Goal: Browse casually: Explore the website without a specific task or goal

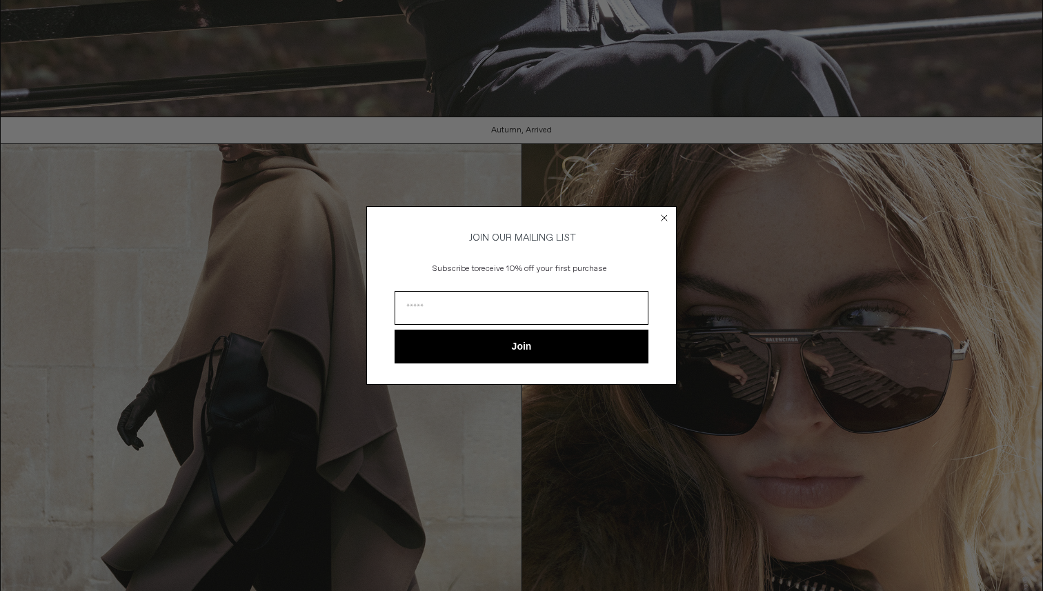
click at [662, 278] on form "JOIN OUR MAILING LIST Subscribe to receive 10% off your first purchase Join ***…" at bounding box center [521, 295] width 310 height 178
click at [717, 273] on div "Close dialog JOIN OUR MAILING LIST Subscribe to receive 10% off your first purc…" at bounding box center [521, 295] width 1043 height 591
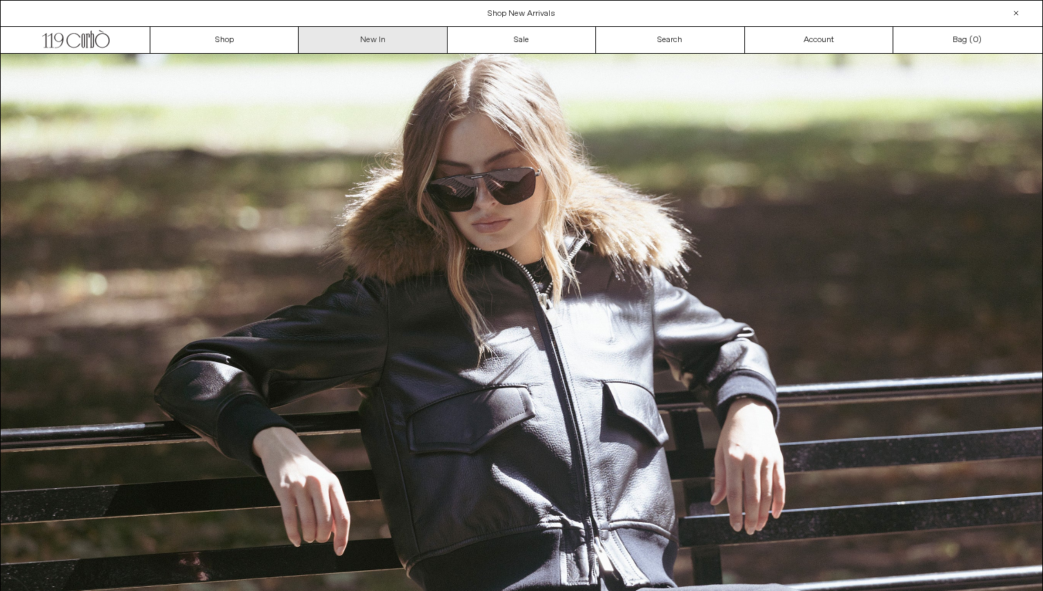
click at [334, 41] on link "New In" at bounding box center [373, 40] width 148 height 26
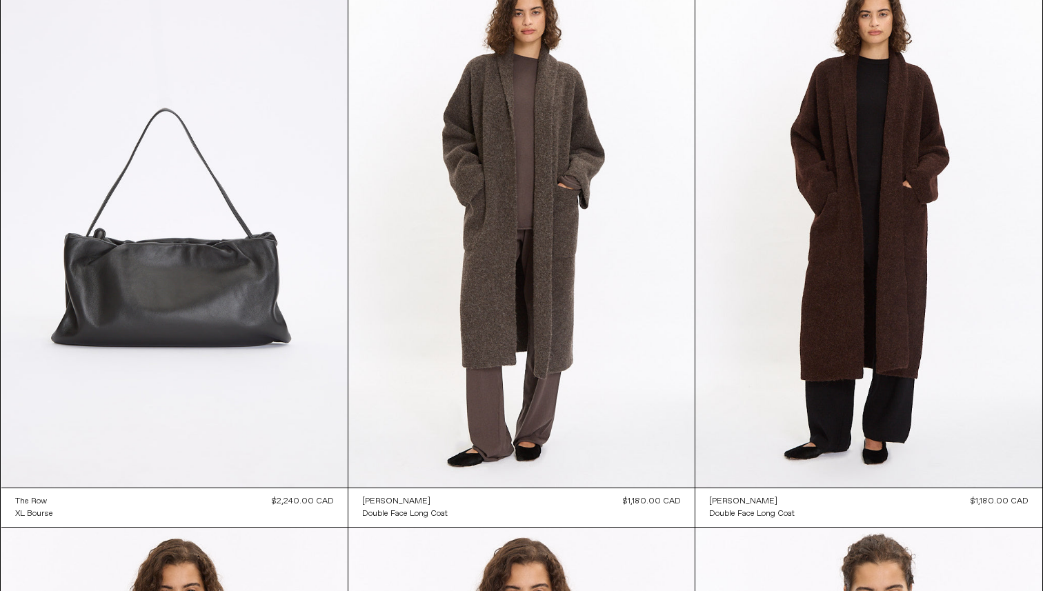
scroll to position [9639, 0]
